Goal: Book appointment/travel/reservation

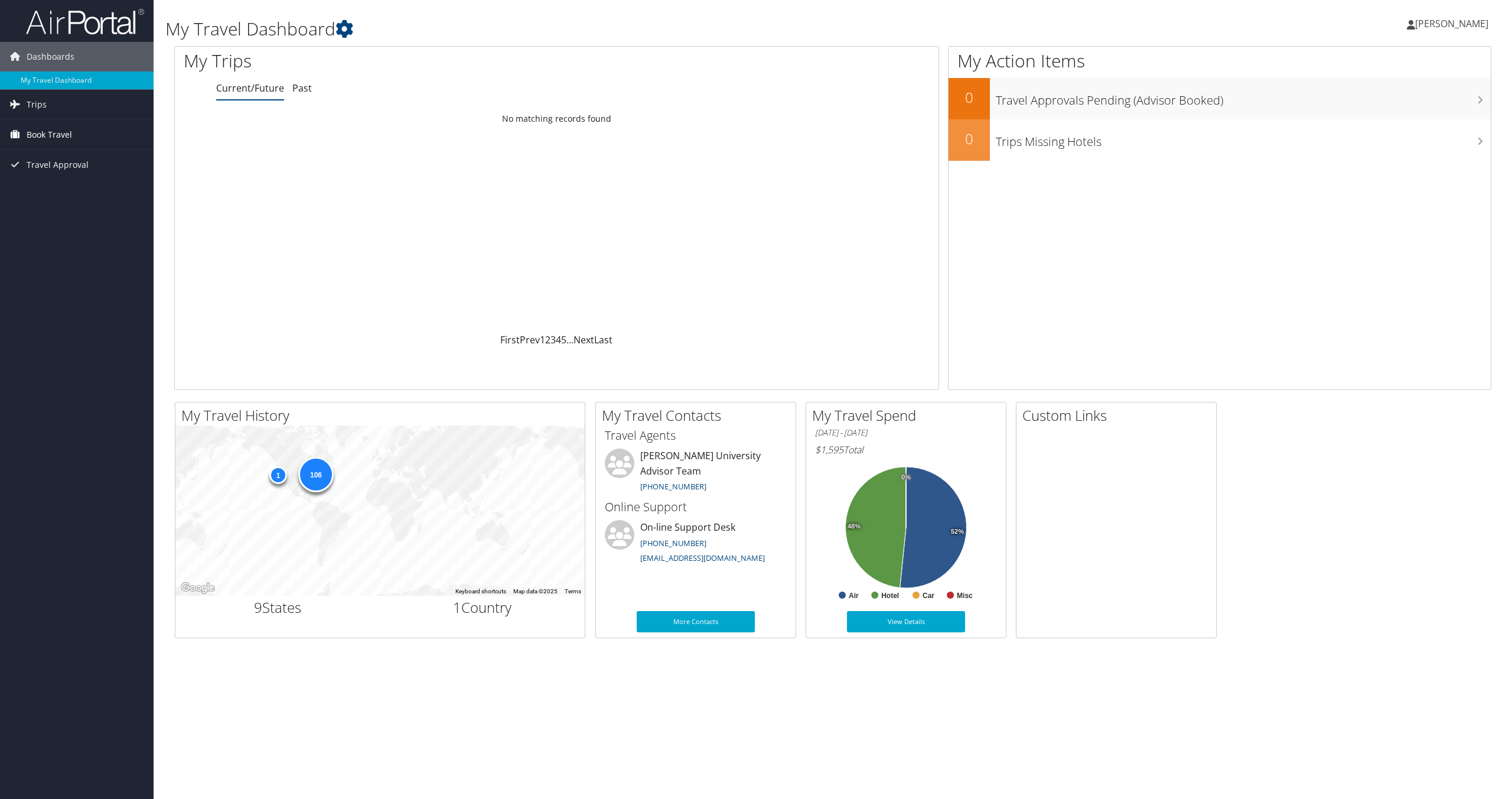
click at [62, 133] on span "Book Travel" at bounding box center [49, 135] width 46 height 30
click at [49, 171] on link "Book/Manage Online Trips" at bounding box center [76, 176] width 153 height 18
click at [91, 174] on link "Book/Manage Online Trips" at bounding box center [76, 176] width 153 height 18
click at [39, 200] on span "Travel Approval" at bounding box center [57, 200] width 62 height 30
click at [68, 169] on link "Book/Manage Online Trips" at bounding box center [76, 176] width 153 height 18
